Goal: Task Accomplishment & Management: Use online tool/utility

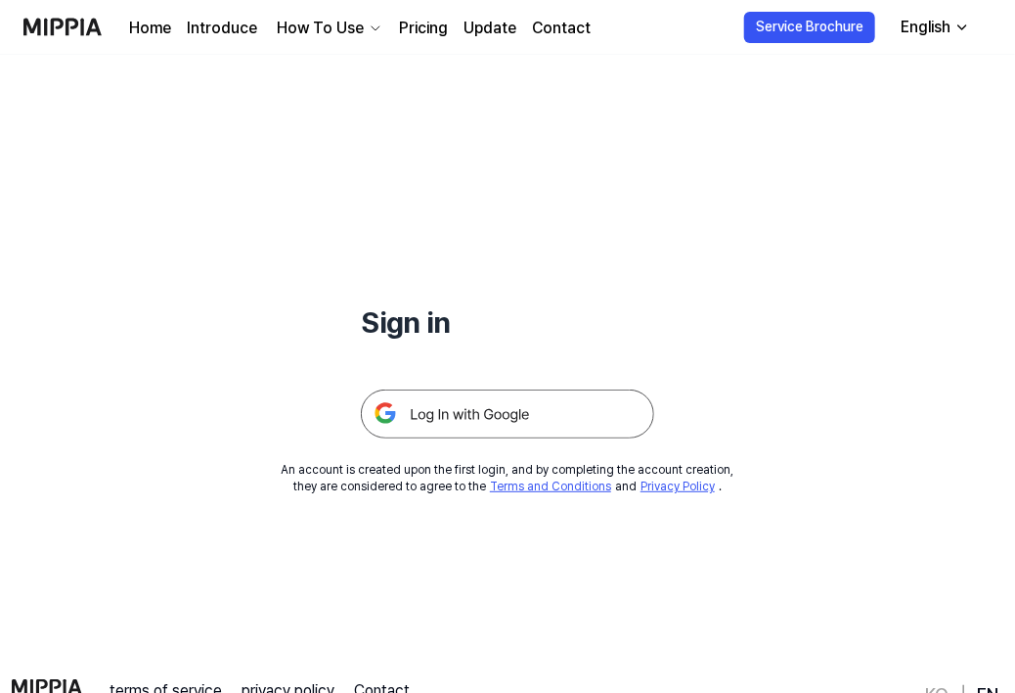
scroll to position [98, 0]
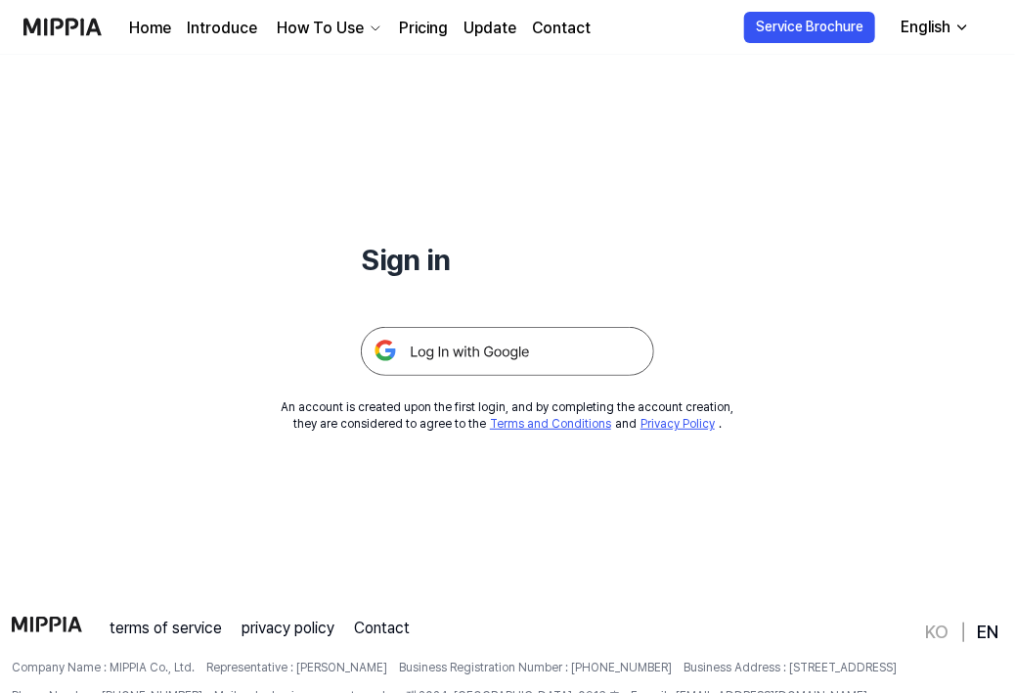
click at [497, 356] on img at bounding box center [507, 351] width 293 height 49
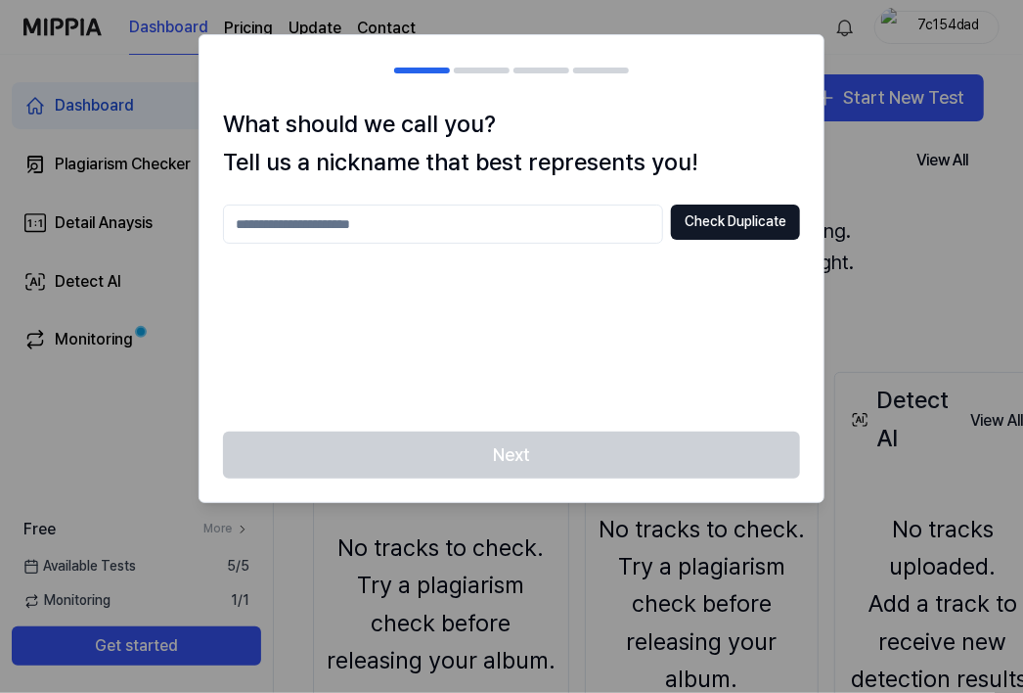
click at [360, 227] on input "text" at bounding box center [443, 223] width 440 height 39
type input "******"
click at [728, 217] on button "Check Duplicate" at bounding box center [735, 221] width 129 height 35
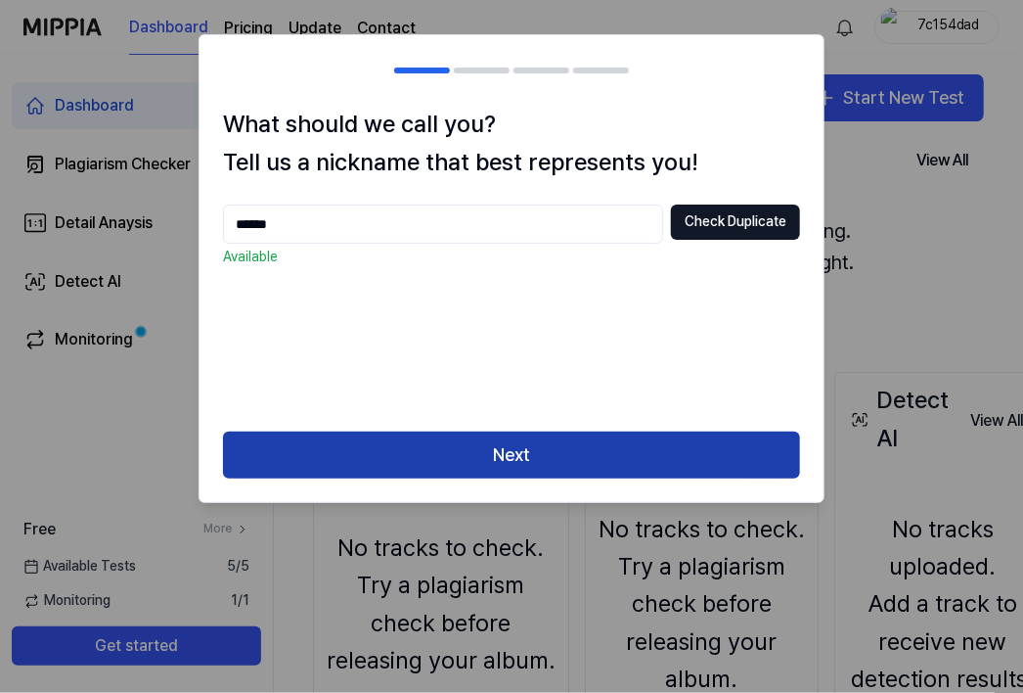
click at [501, 447] on button "Next" at bounding box center [511, 454] width 577 height 47
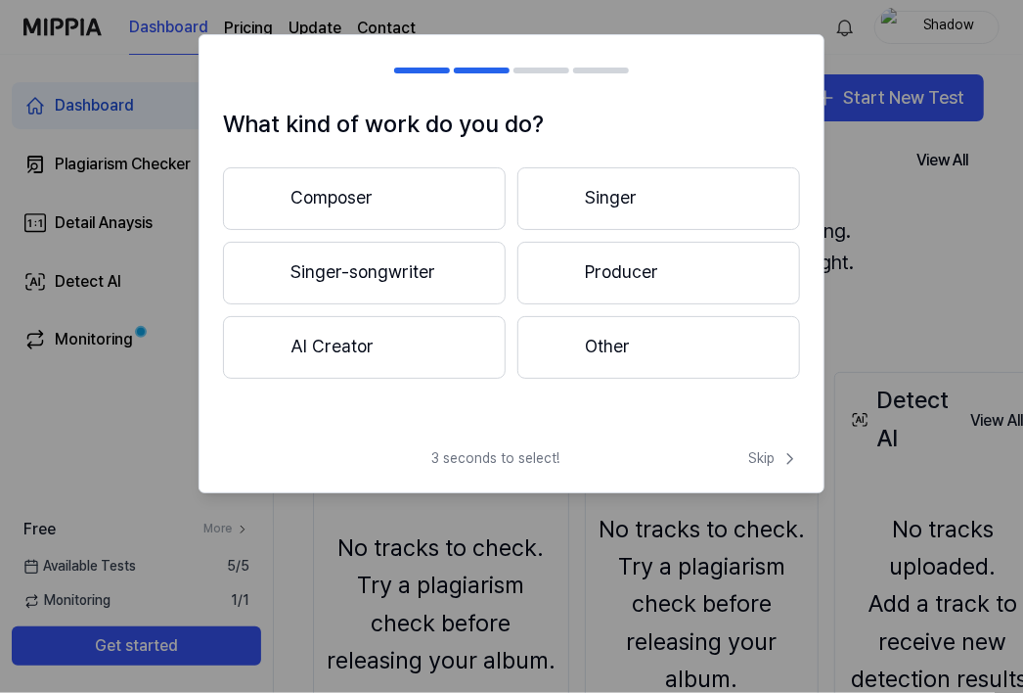
click at [398, 266] on button "Singer-songwriter" at bounding box center [364, 273] width 283 height 63
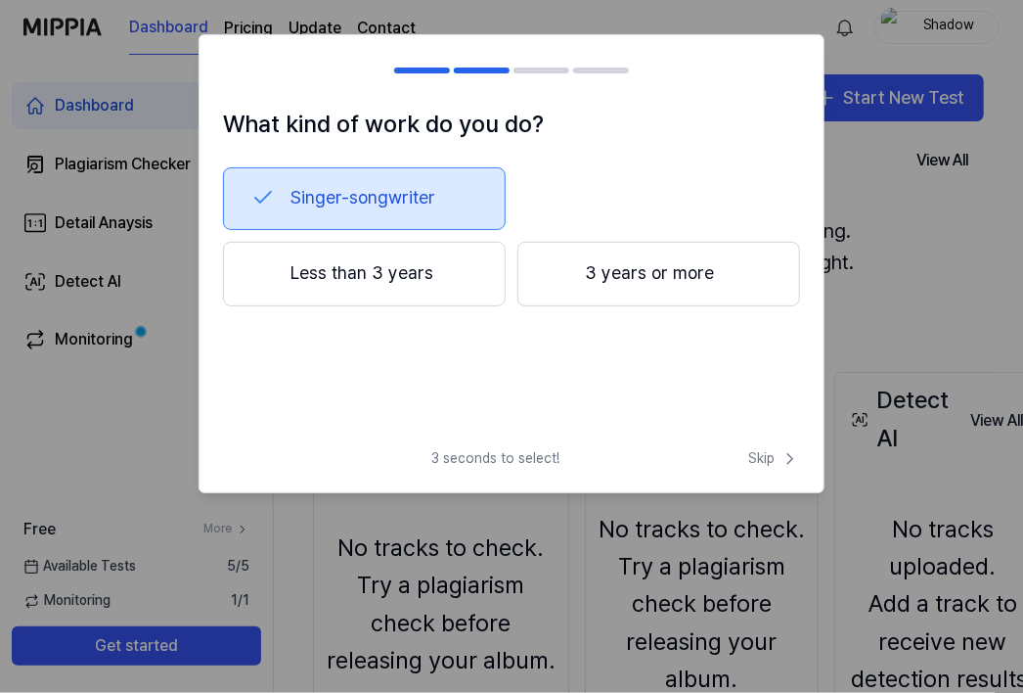
click at [403, 272] on button "Less than 3 years" at bounding box center [364, 274] width 283 height 65
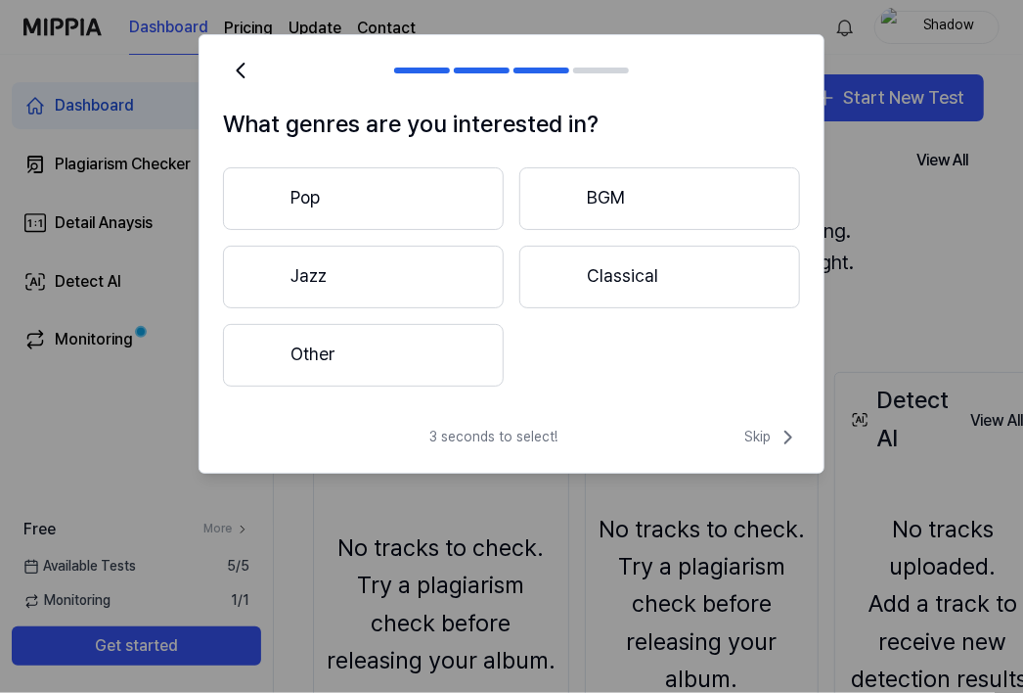
click at [326, 351] on button "Other" at bounding box center [363, 355] width 281 height 63
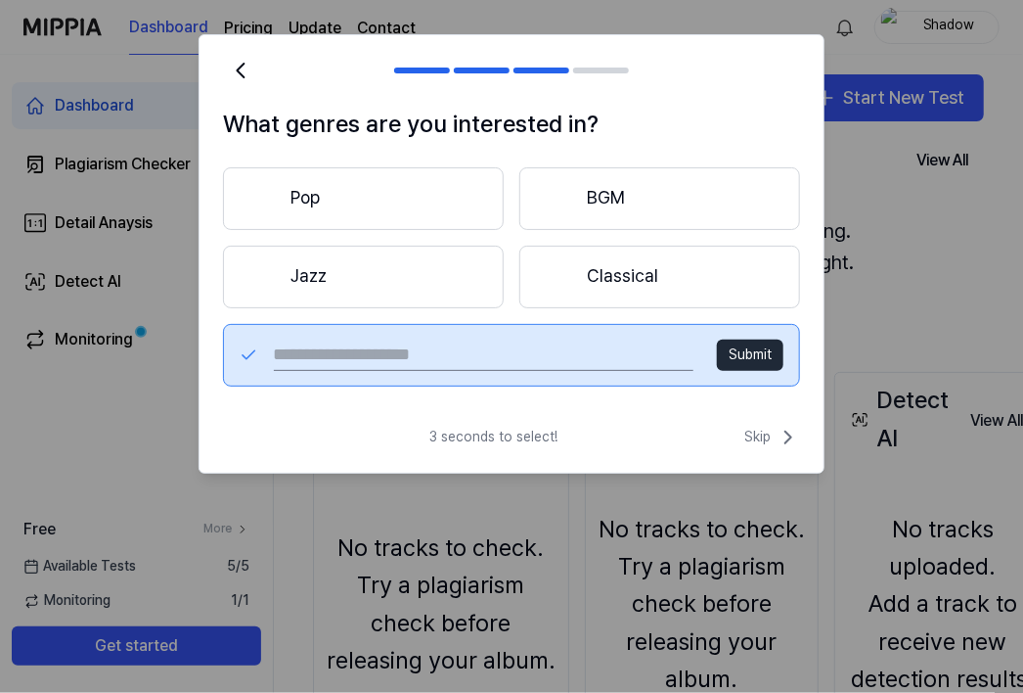
click at [329, 199] on button "Pop" at bounding box center [363, 198] width 281 height 63
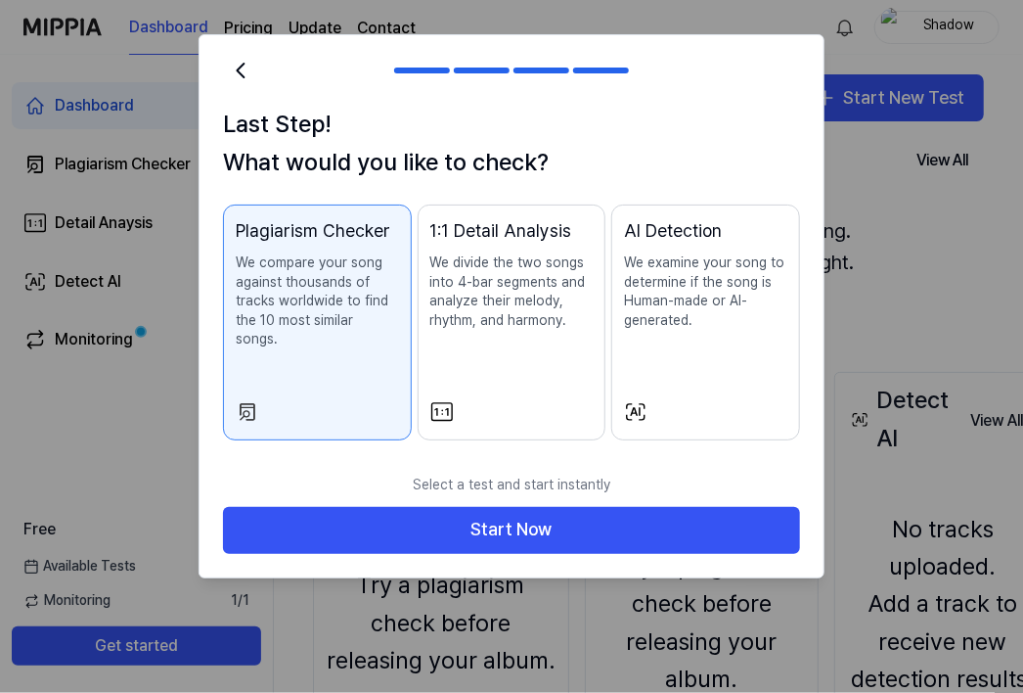
click at [329, 320] on p "We compare your song against thousands of tracks worldwide to find the 10 most …" at bounding box center [317, 301] width 163 height 96
click at [650, 368] on div "AI Detection We examine your song to determine if the song is Human-made or AI-…" at bounding box center [705, 293] width 163 height 152
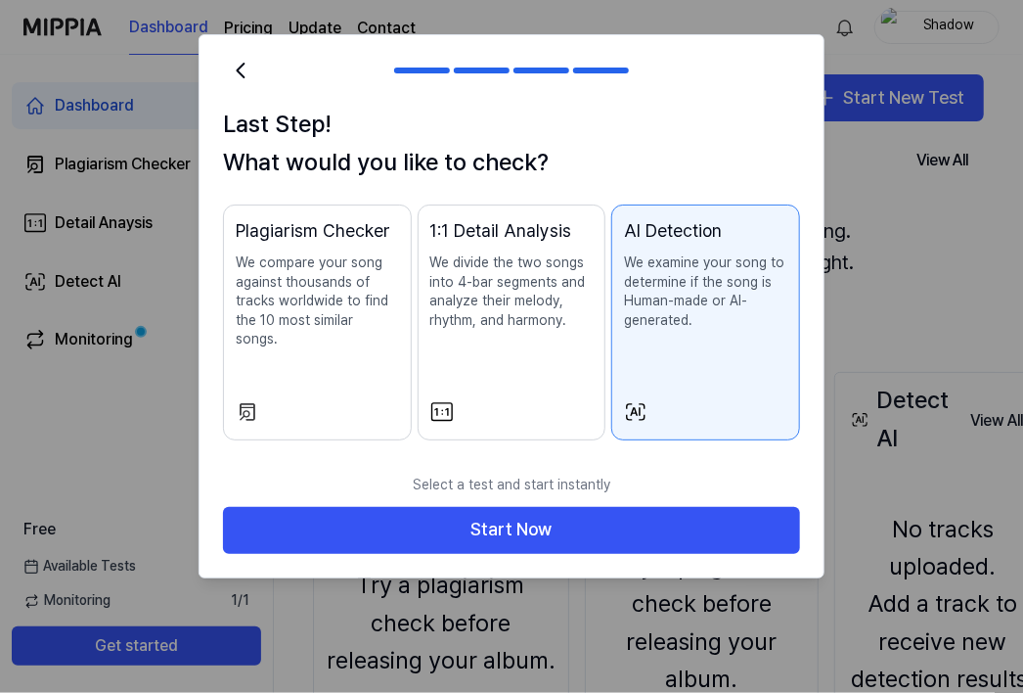
click at [321, 334] on div "Plagiarism Checker We compare your song against thousands of tracks worldwide t…" at bounding box center [317, 302] width 163 height 171
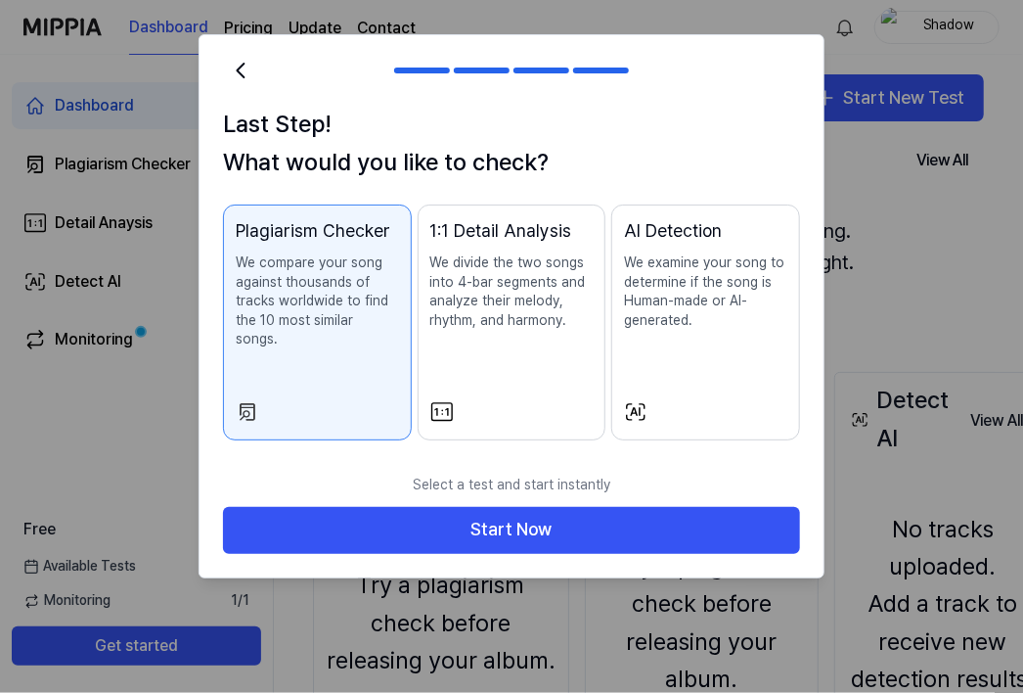
click at [528, 376] on button "1:1 Detail Analysis We divide the two songs into 4-bar segments and analyze the…" at bounding box center [512, 322] width 189 height 236
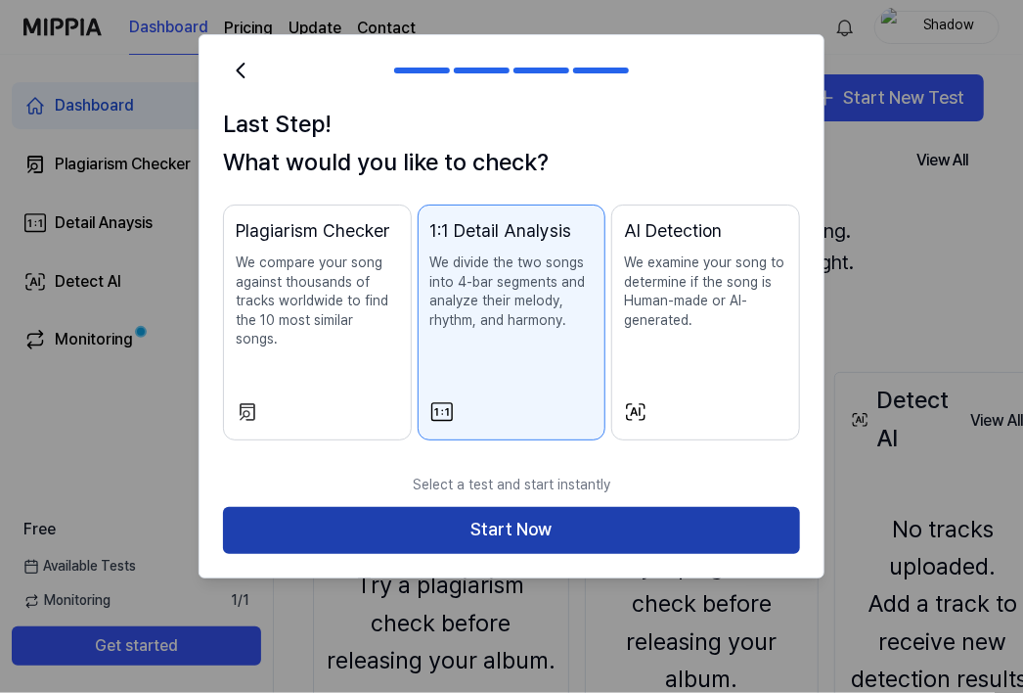
click at [528, 507] on button "Start Now" at bounding box center [511, 530] width 577 height 47
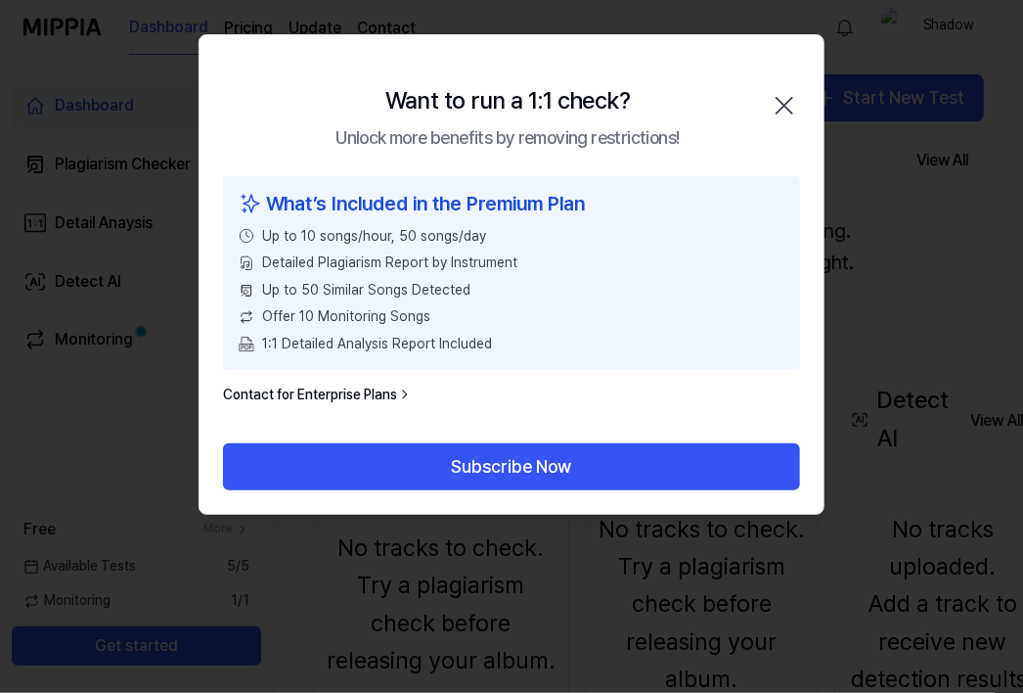
click at [772, 106] on icon "button" at bounding box center [784, 105] width 31 height 31
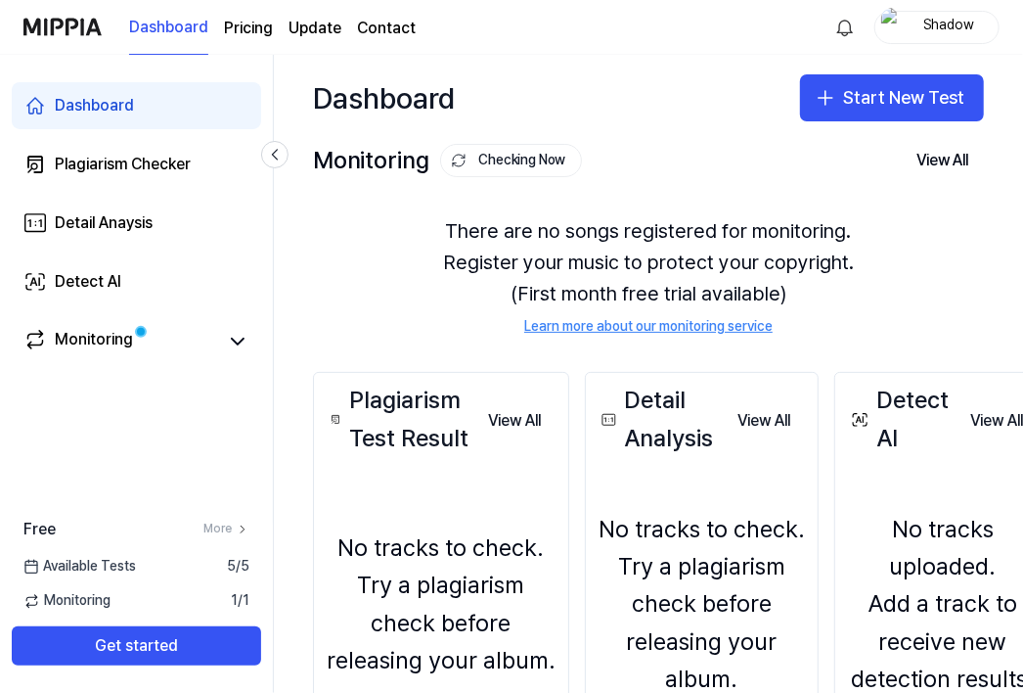
click at [513, 244] on div "There are no songs registered for monitoring. Register your music to protect yo…" at bounding box center [648, 276] width 671 height 168
click at [542, 228] on div "There are no songs registered for monitoring. Register your music to protect yo…" at bounding box center [648, 276] width 671 height 168
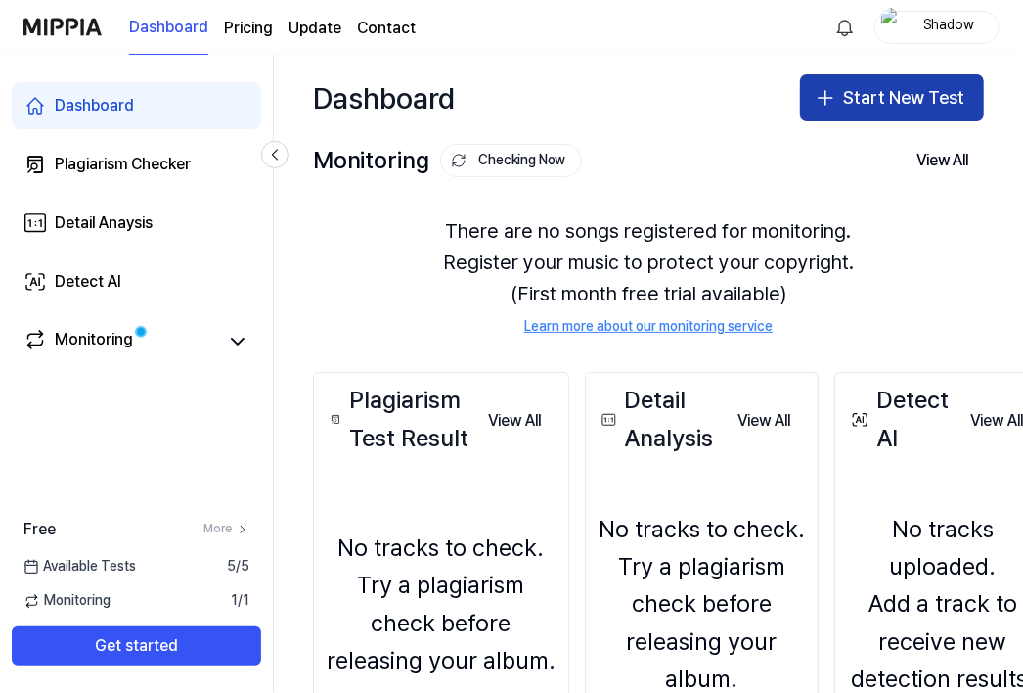
click at [830, 96] on icon "button" at bounding box center [825, 97] width 23 height 23
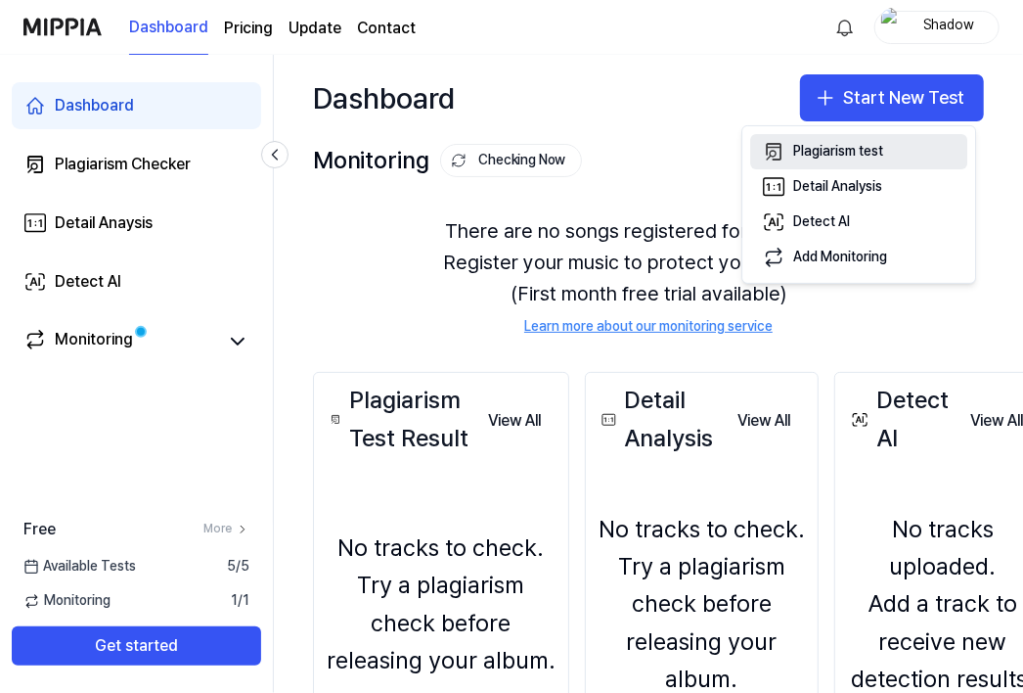
click at [826, 144] on div "Plagiarism test" at bounding box center [838, 152] width 90 height 20
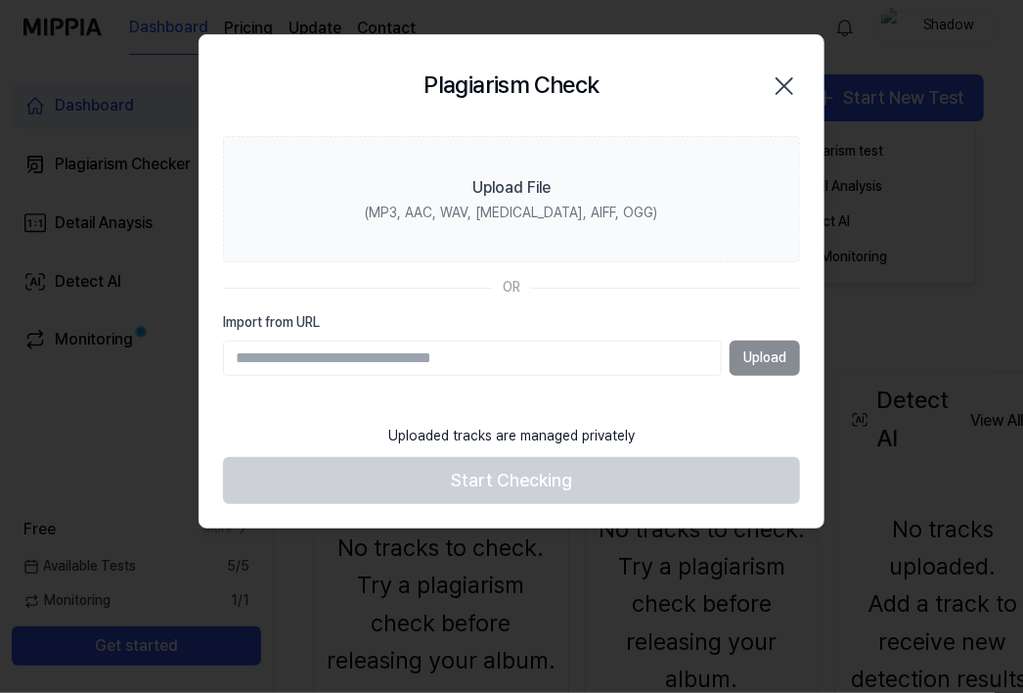
click at [442, 341] on input "Import from URL" at bounding box center [472, 357] width 499 height 35
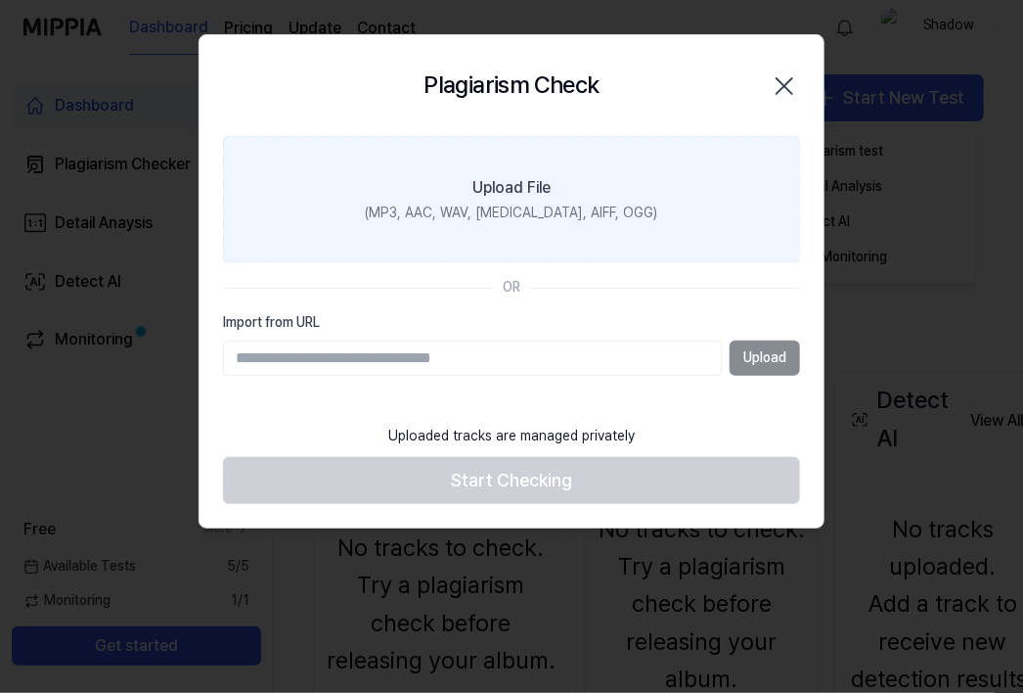
click at [549, 203] on div "(MP3, AAC, WAV, [MEDICAL_DATA], AIFF, OGG)" at bounding box center [512, 213] width 293 height 20
click at [0, 0] on input "Upload File (MP3, AAC, WAV, [MEDICAL_DATA], AIFF, OGG)" at bounding box center [0, 0] width 0 height 0
drag, startPoint x: 630, startPoint y: 214, endPoint x: 403, endPoint y: 213, distance: 227.0
click at [403, 213] on label "Upload File (MP3, AAC, WAV, [MEDICAL_DATA], AIFF, OGG)" at bounding box center [511, 199] width 577 height 127
copy div "(MP3, AAC, WAV, [MEDICAL_DATA], AIFF, OGG)"
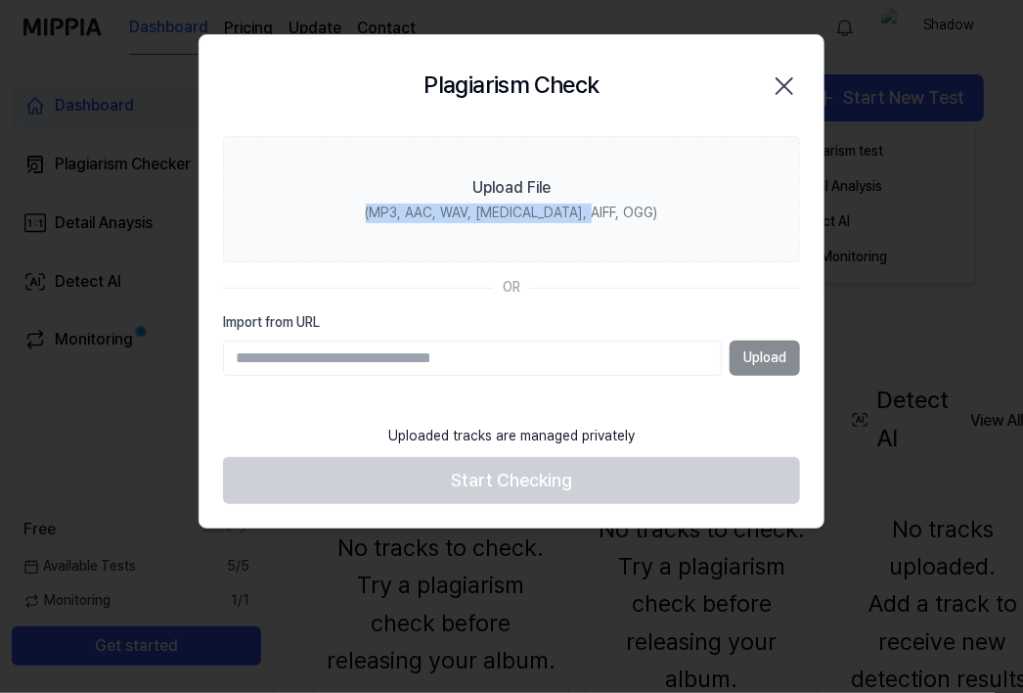
click at [788, 88] on icon "button" at bounding box center [785, 86] width 16 height 16
